Goal: Submit feedback/report problem

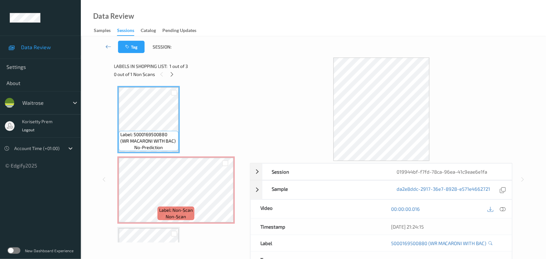
click at [293, 55] on div "Tag Session:" at bounding box center [313, 46] width 438 height 21
click at [226, 194] on icon at bounding box center [224, 196] width 5 height 6
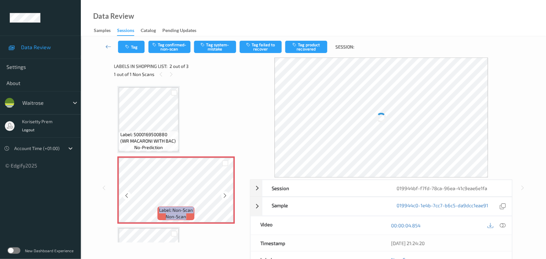
click at [226, 194] on icon at bounding box center [224, 196] width 5 height 6
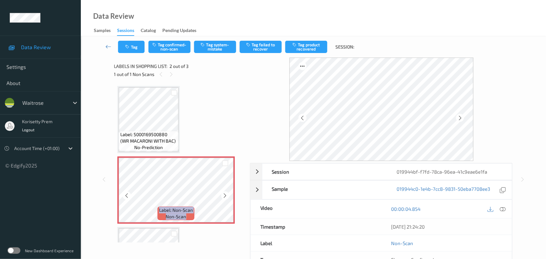
click at [226, 194] on icon at bounding box center [224, 196] width 5 height 6
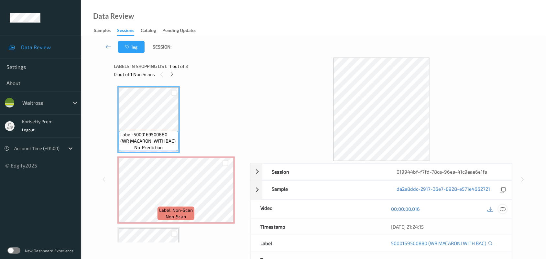
click at [503, 209] on icon at bounding box center [503, 209] width 6 height 6
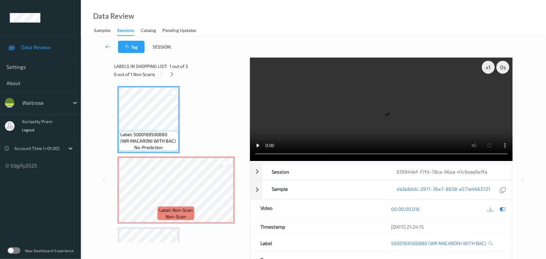
click at [308, 113] on video at bounding box center [381, 109] width 263 height 103
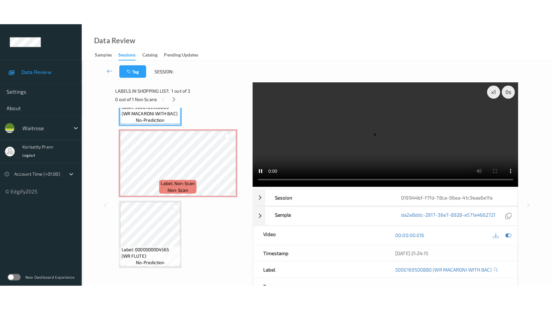
scroll to position [54, 0]
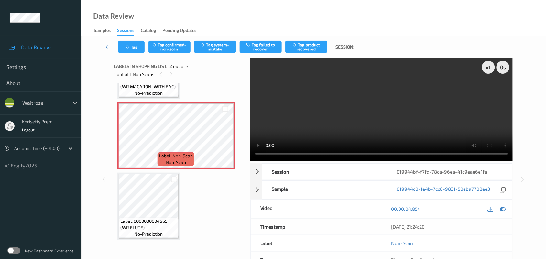
click at [330, 129] on video at bounding box center [381, 109] width 263 height 103
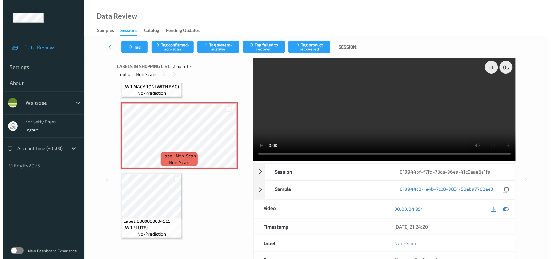
scroll to position [3, 0]
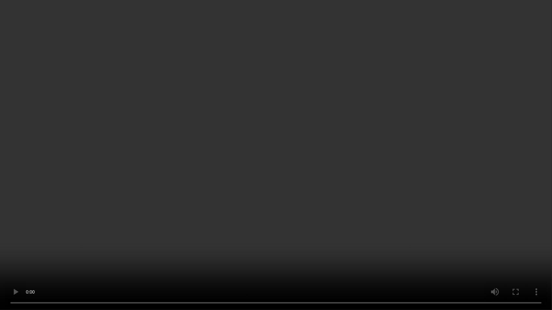
click at [288, 192] on video at bounding box center [276, 155] width 552 height 310
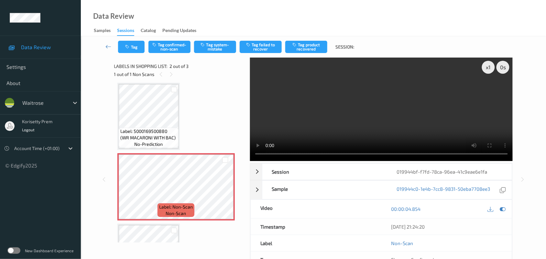
click at [416, 122] on video at bounding box center [381, 109] width 263 height 103
click at [364, 128] on video at bounding box center [381, 109] width 263 height 103
click at [217, 50] on button "Tag system-mistake" at bounding box center [215, 47] width 42 height 12
click at [130, 45] on icon "button" at bounding box center [127, 47] width 5 height 5
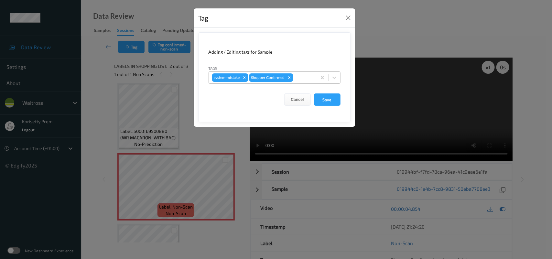
click at [308, 75] on div at bounding box center [303, 78] width 19 height 8
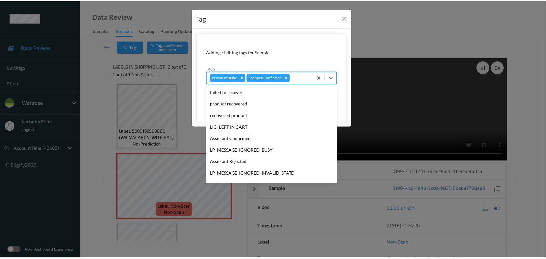
scroll to position [161, 0]
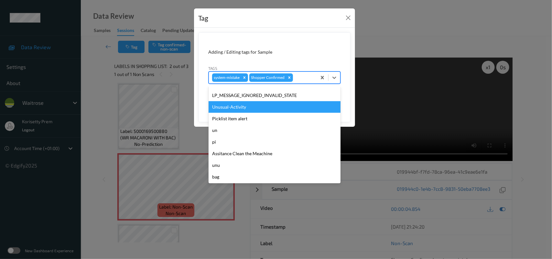
click at [253, 110] on div "Unusual-Activity" at bounding box center [275, 107] width 132 height 12
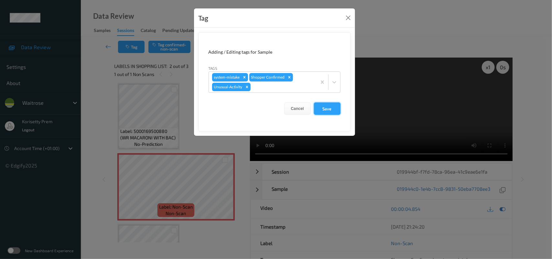
click at [318, 110] on button "Save" at bounding box center [327, 108] width 27 height 12
